Goal: Information Seeking & Learning: Find specific fact

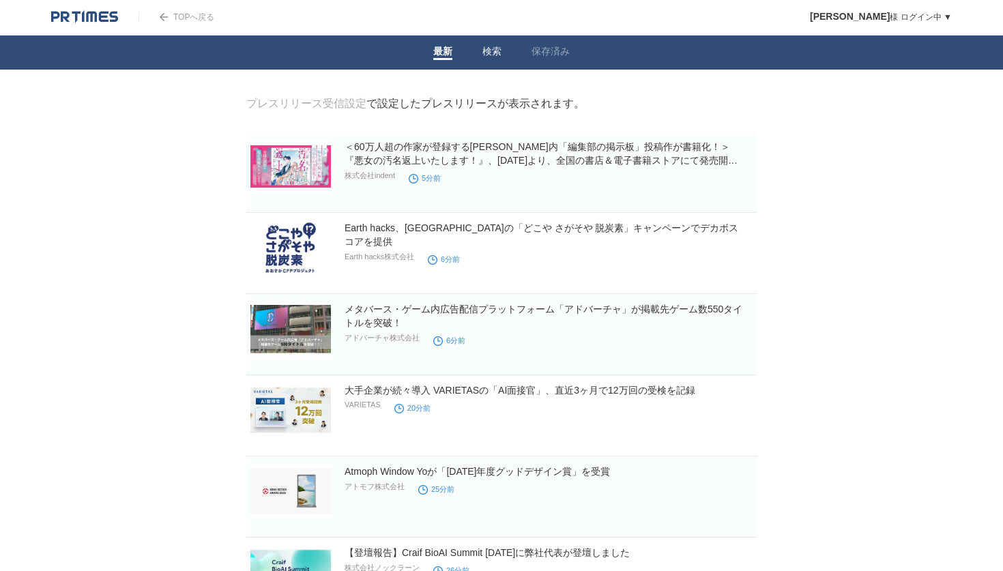
click at [495, 51] on link "検索" at bounding box center [492, 53] width 19 height 14
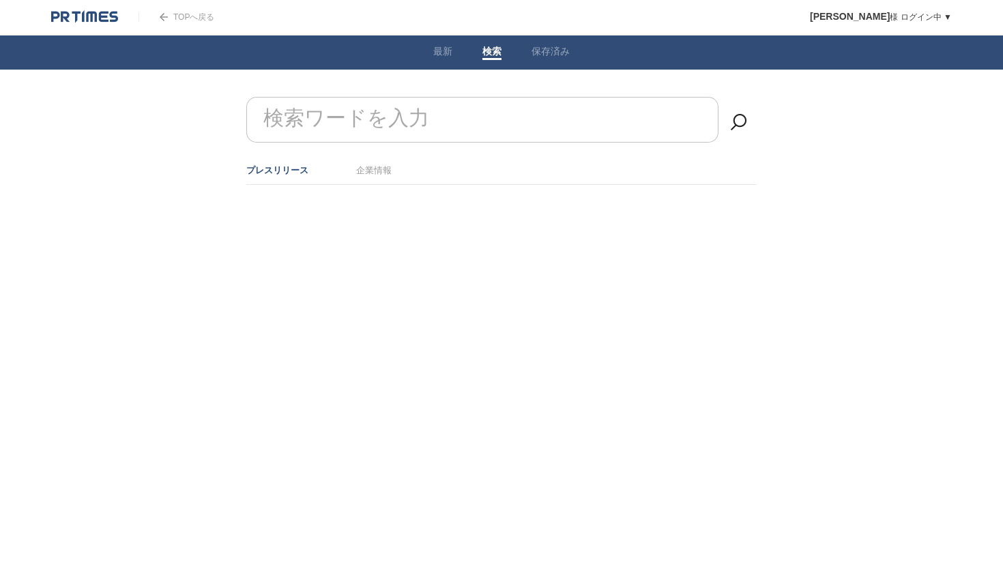
click at [431, 119] on input "検索ワードを入力" at bounding box center [482, 120] width 472 height 46
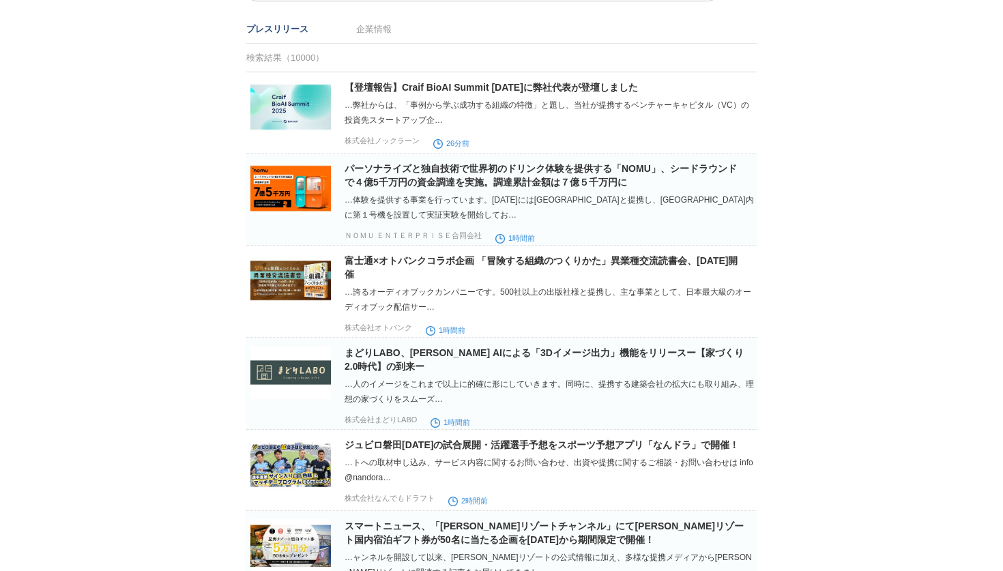
scroll to position [153, 0]
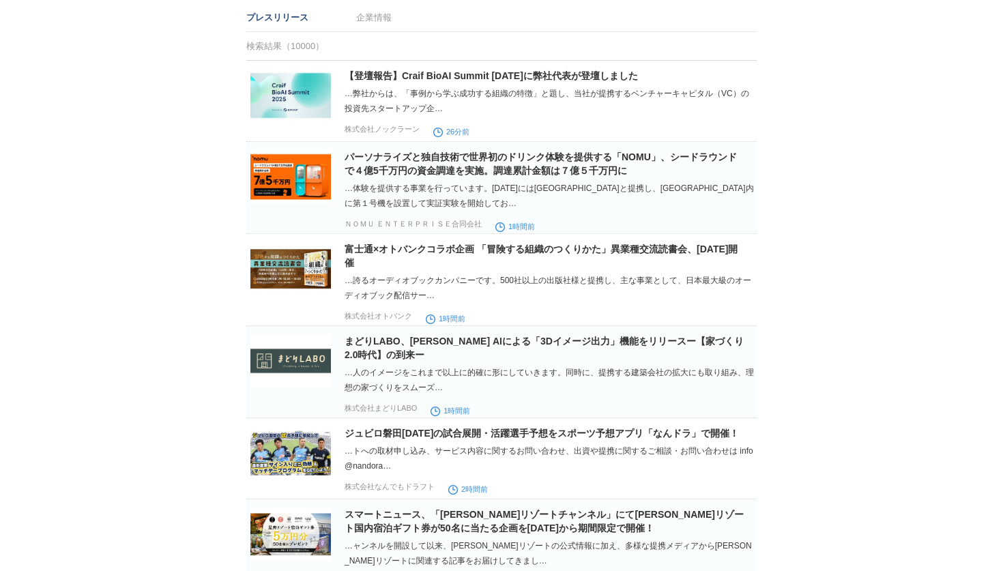
type input "提携"
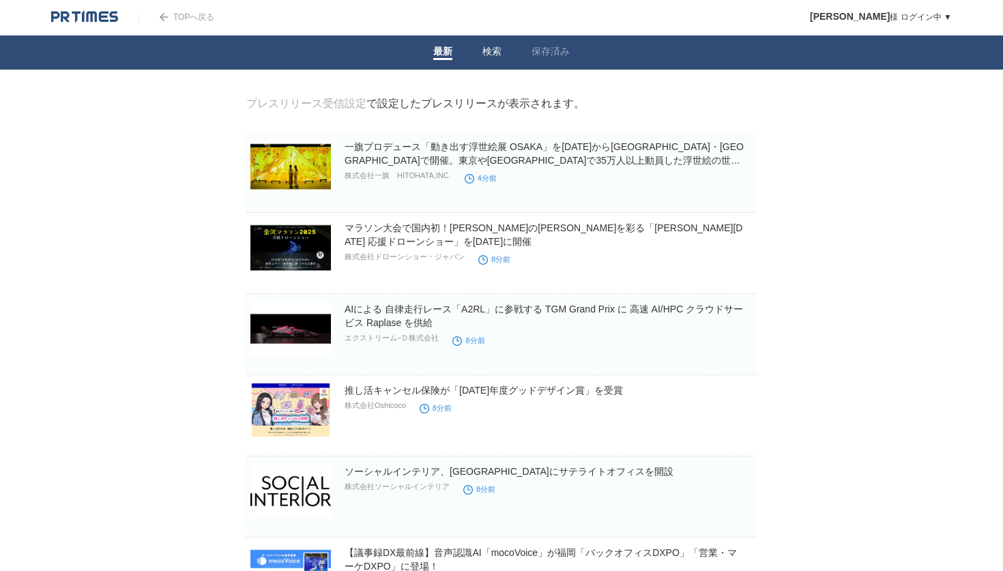
click at [495, 48] on link "検索" at bounding box center [492, 53] width 19 height 14
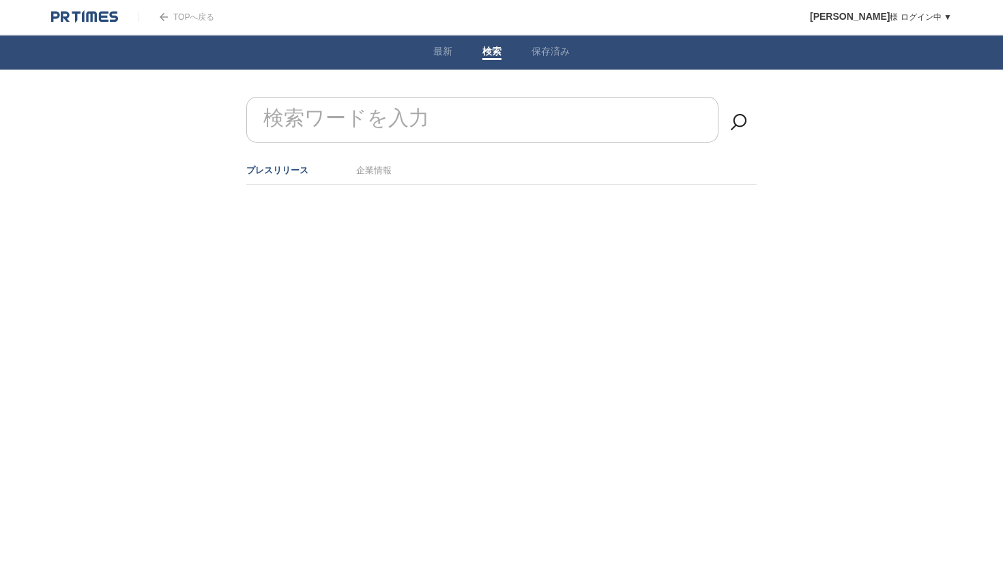
click at [450, 111] on input "検索ワードを入力" at bounding box center [482, 120] width 472 height 46
type input "提携"
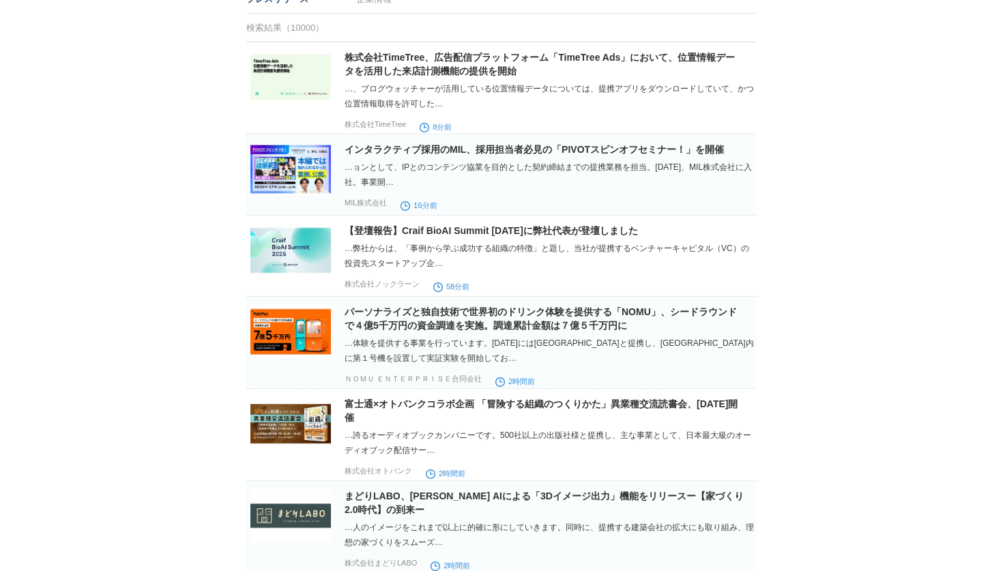
scroll to position [179, 0]
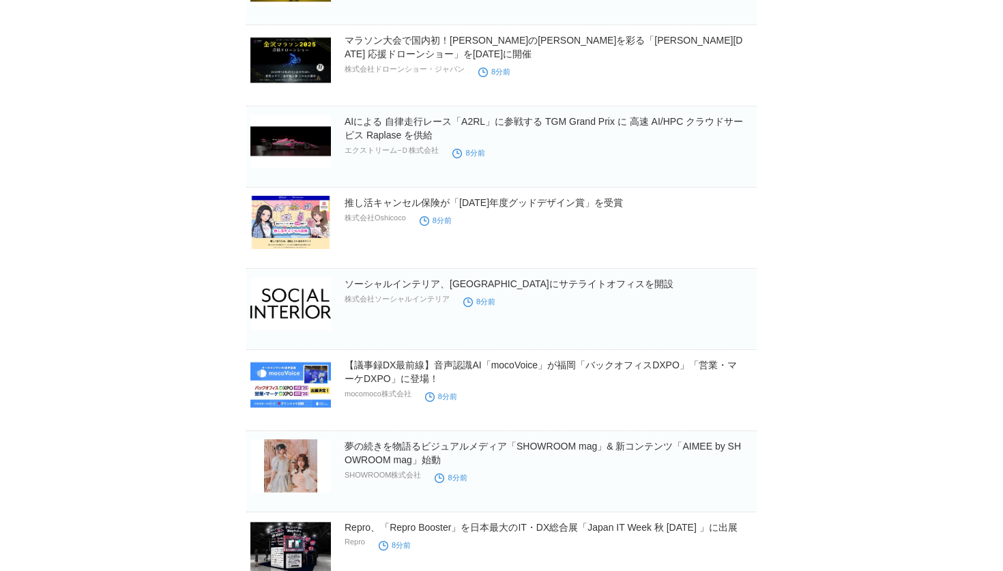
scroll to position [217, 0]
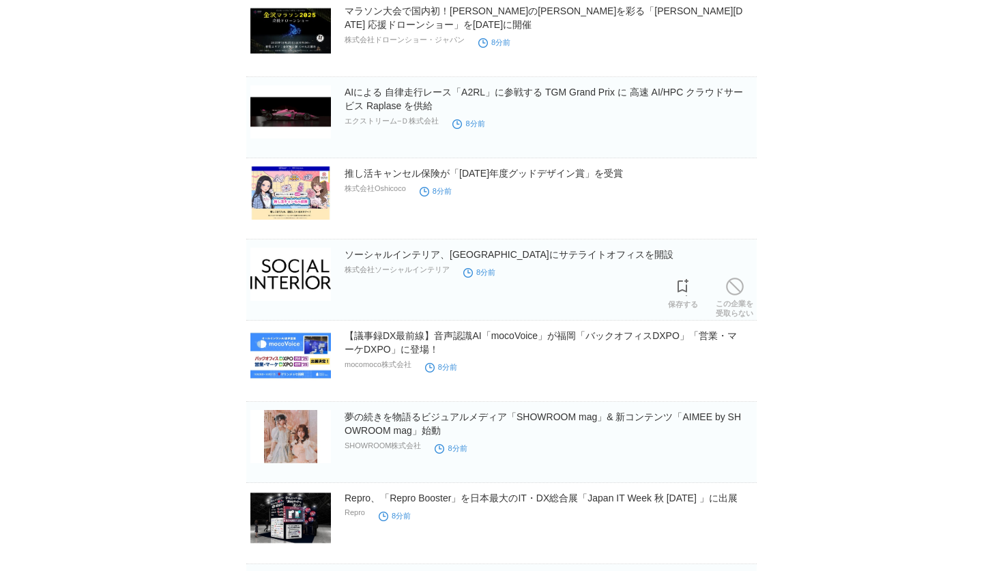
click at [299, 283] on img at bounding box center [290, 274] width 81 height 53
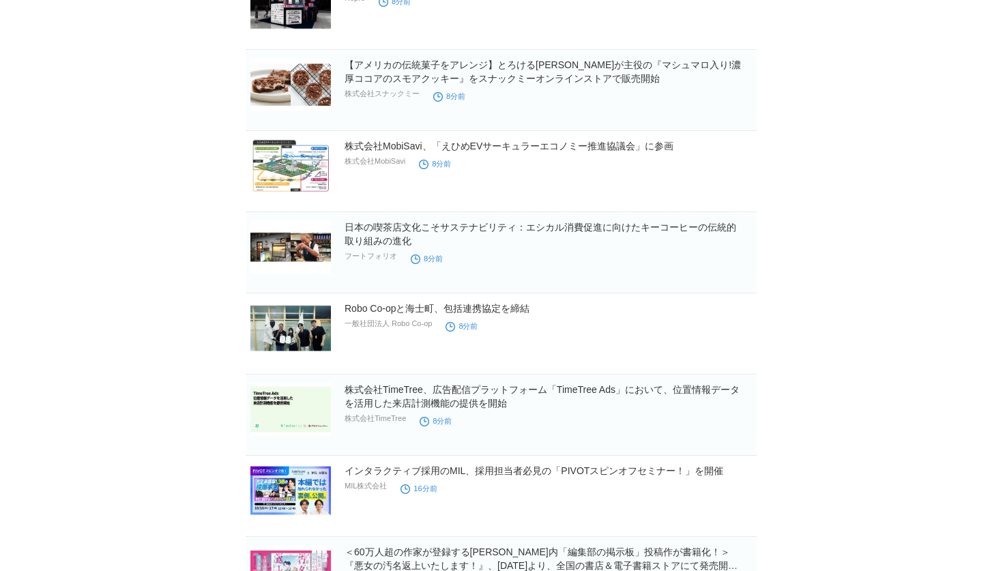
scroll to position [0, 0]
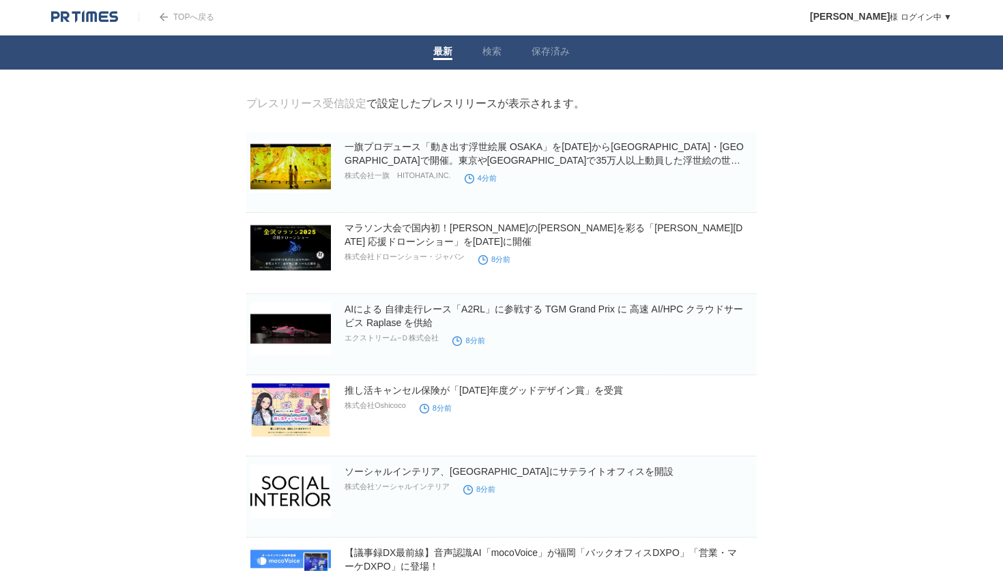
click at [107, 22] on img at bounding box center [84, 17] width 67 height 14
